Goal: Information Seeking & Learning: Learn about a topic

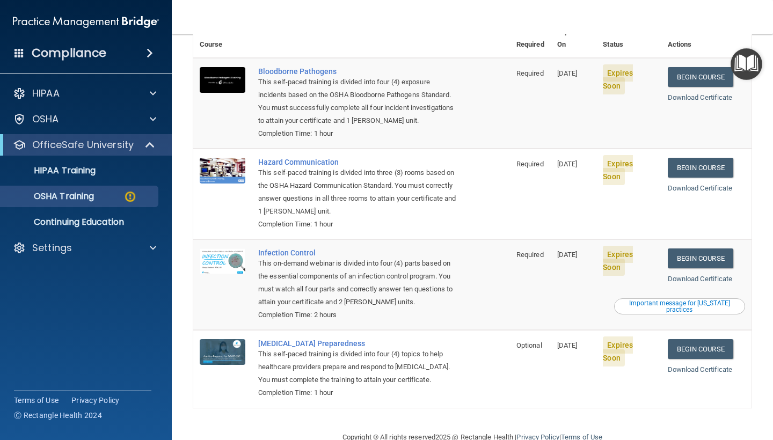
scroll to position [105, 0]
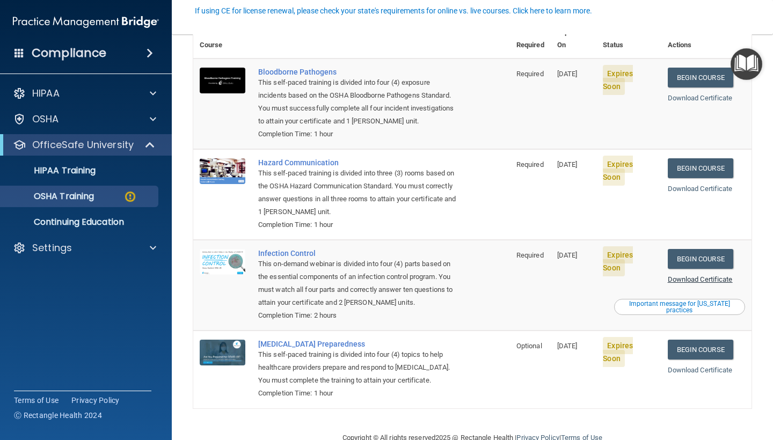
click at [688, 275] on link "Download Certificate" at bounding box center [699, 279] width 65 height 8
click at [697, 340] on link "Begin Course" at bounding box center [699, 350] width 65 height 20
click at [703, 158] on link "Begin Course" at bounding box center [699, 168] width 65 height 20
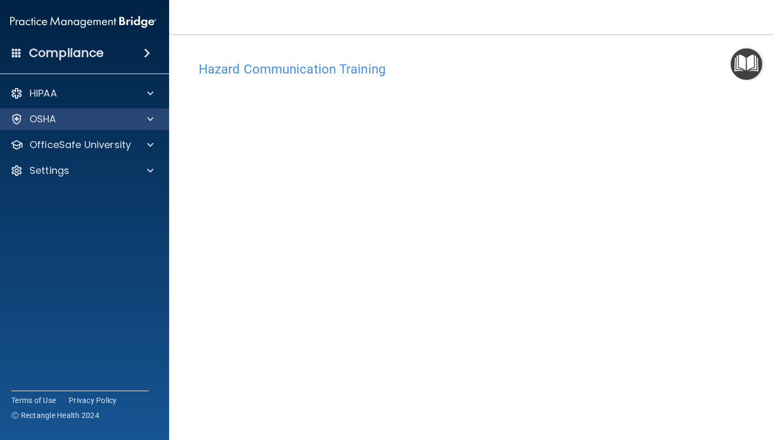
click at [50, 115] on p "OSHA" at bounding box center [43, 119] width 27 height 13
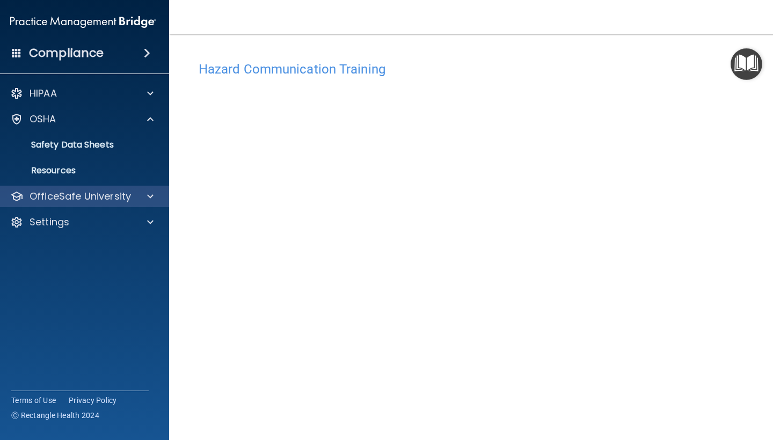
click at [68, 196] on p "OfficeSafe University" at bounding box center [80, 196] width 101 height 13
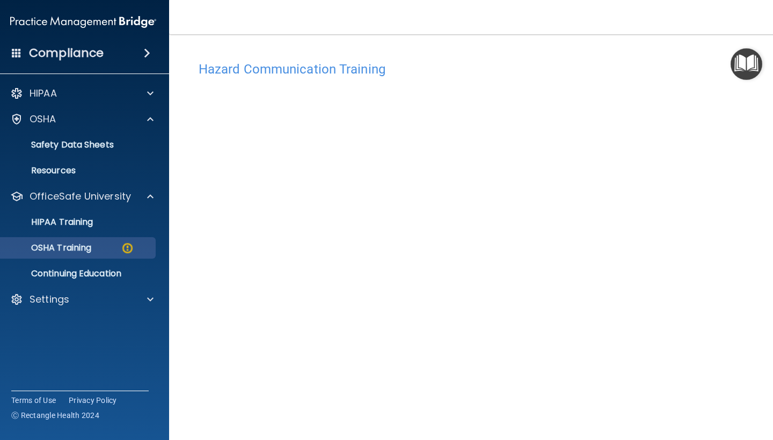
click at [75, 250] on p "OSHA Training" at bounding box center [47, 248] width 87 height 11
